Goal: Navigation & Orientation: Find specific page/section

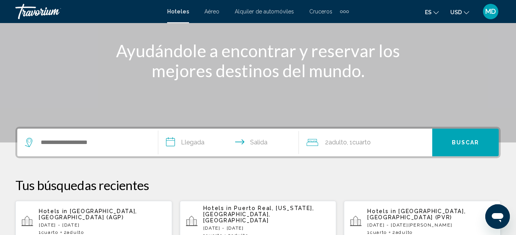
scroll to position [89, 0]
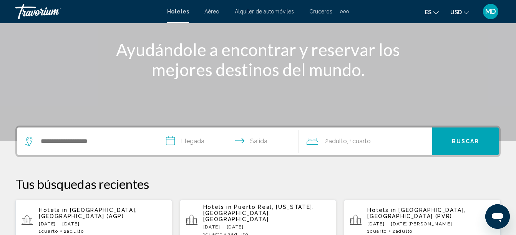
click at [250, 11] on span "Alquiler de automóviles" at bounding box center [264, 11] width 59 height 6
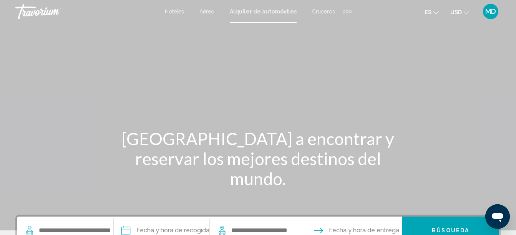
click at [321, 12] on span "Cruceros" at bounding box center [323, 11] width 23 height 6
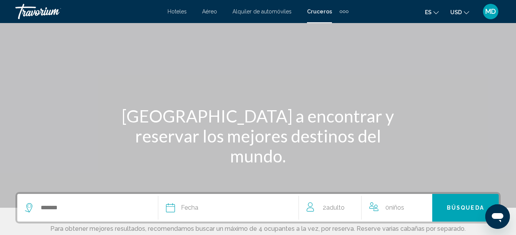
scroll to position [21, 0]
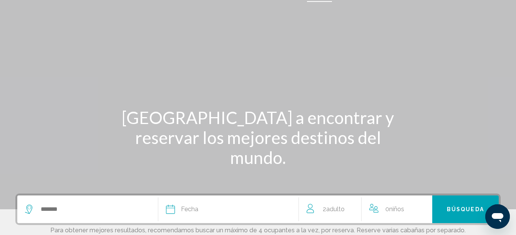
drag, startPoint x: 515, startPoint y: 49, endPoint x: 499, endPoint y: 18, distance: 34.7
click at [500, 18] on div "Main content" at bounding box center [258, 94] width 516 height 230
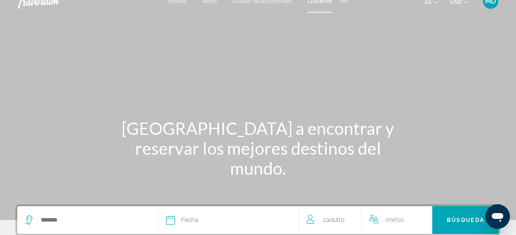
scroll to position [0, 0]
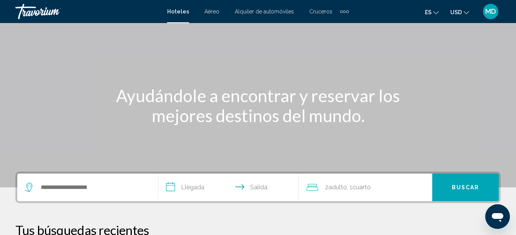
scroll to position [45, 0]
